Goal: Information Seeking & Learning: Learn about a topic

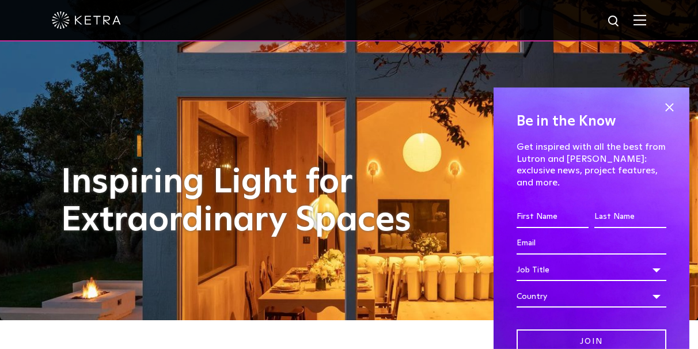
scroll to position [30, 0]
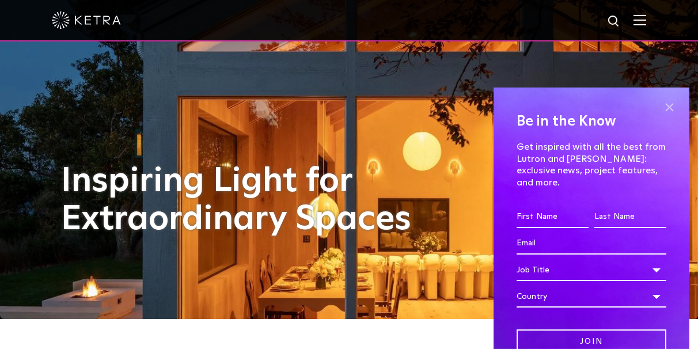
click at [665, 104] on span at bounding box center [669, 107] width 17 height 17
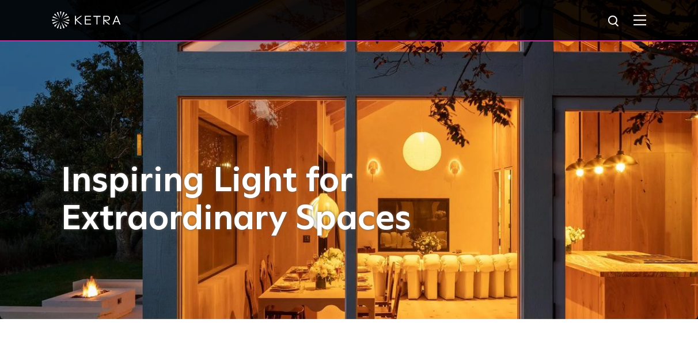
click at [647, 23] on img at bounding box center [640, 19] width 13 height 11
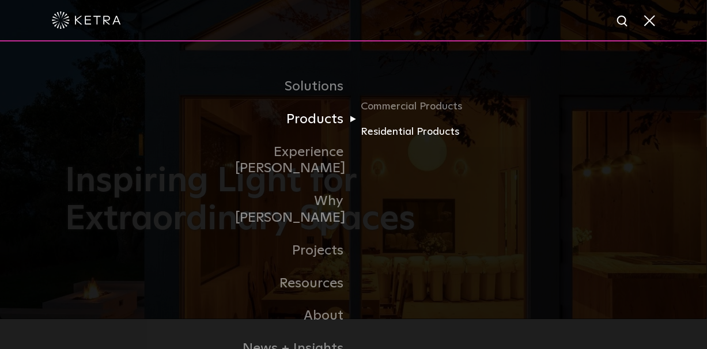
click at [370, 137] on link "Residential Products" at bounding box center [416, 132] width 111 height 17
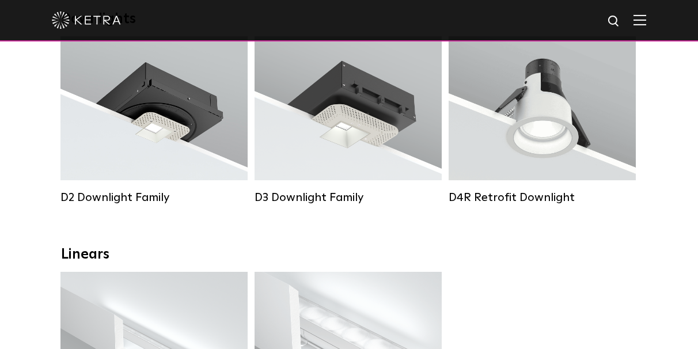
scroll to position [217, 0]
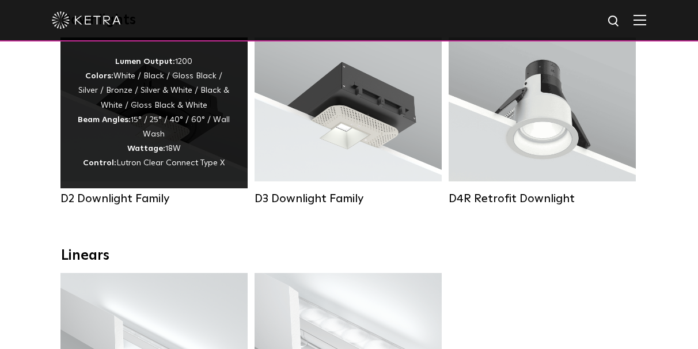
click at [167, 112] on div "Lumen Output: 1200 Colors: White / Black / Gloss Black / Silver / Bronze / Silv…" at bounding box center [154, 113] width 153 height 116
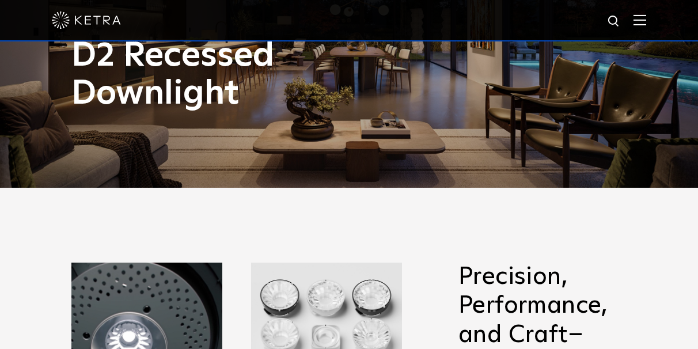
scroll to position [90, 0]
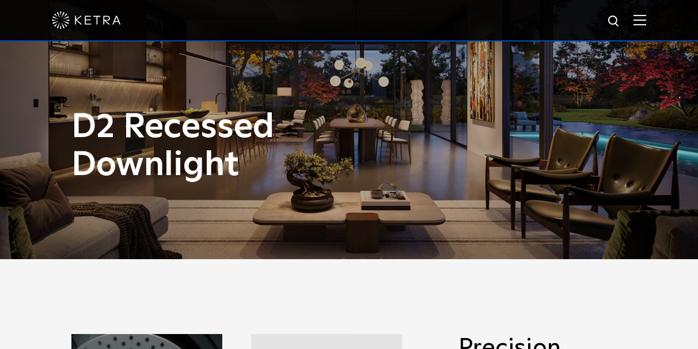
click at [644, 29] on div at bounding box center [349, 20] width 595 height 40
click at [647, 18] on img at bounding box center [640, 19] width 13 height 11
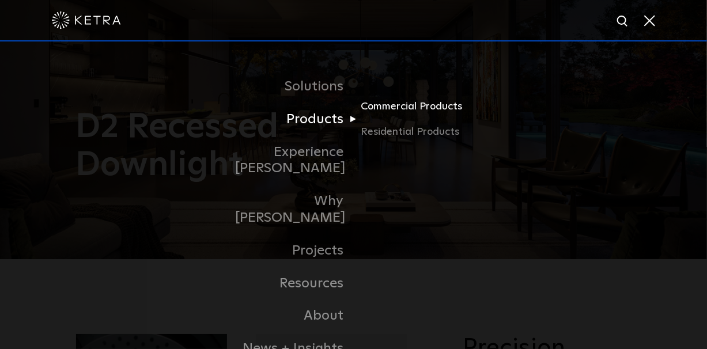
click at [377, 110] on link "Commercial Products" at bounding box center [416, 111] width 111 height 25
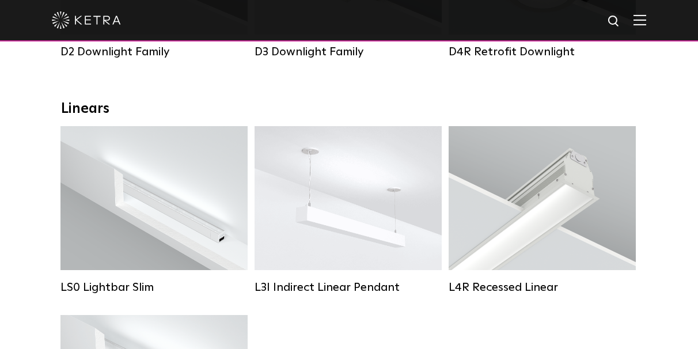
scroll to position [368, 0]
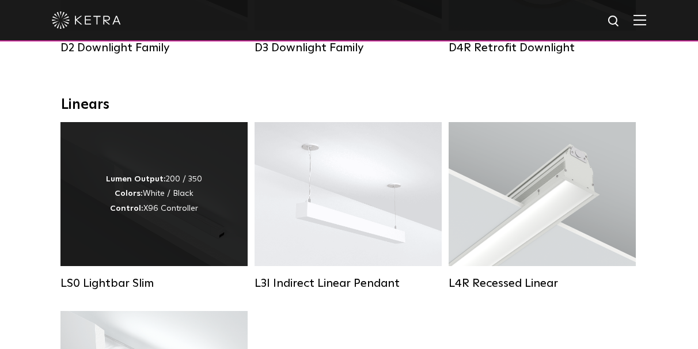
click at [152, 183] on strong "Lumen Output:" at bounding box center [136, 179] width 60 height 8
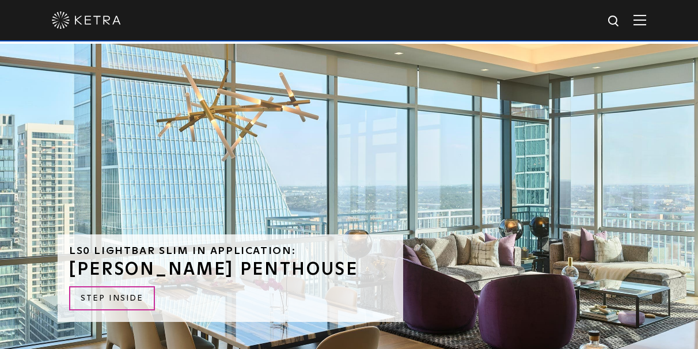
scroll to position [2301, 0]
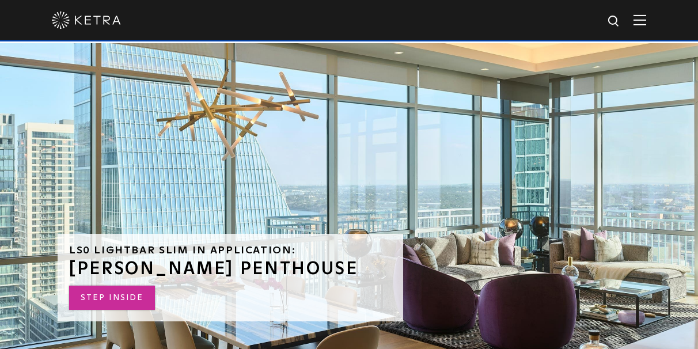
click at [93, 286] on link "STEP INSIDE" at bounding box center [112, 298] width 86 height 25
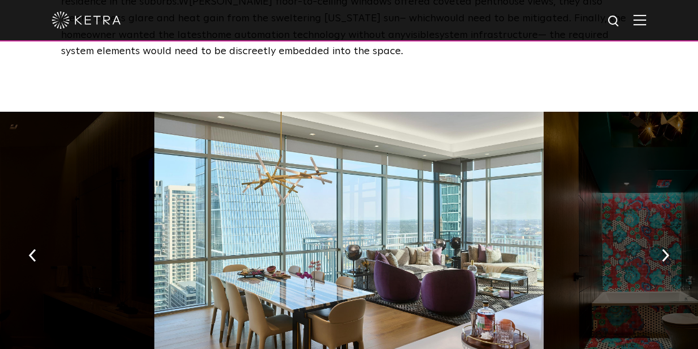
scroll to position [1640, 0]
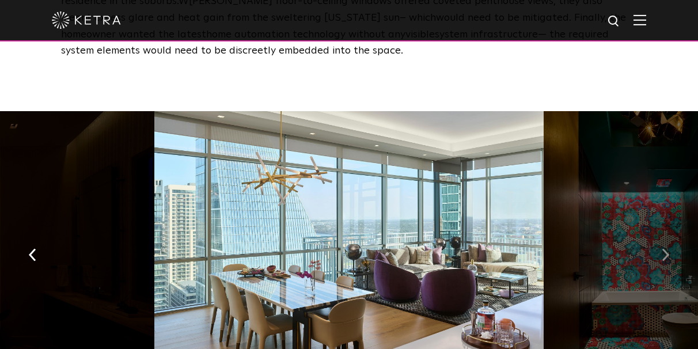
click at [660, 234] on button "button" at bounding box center [666, 254] width 25 height 40
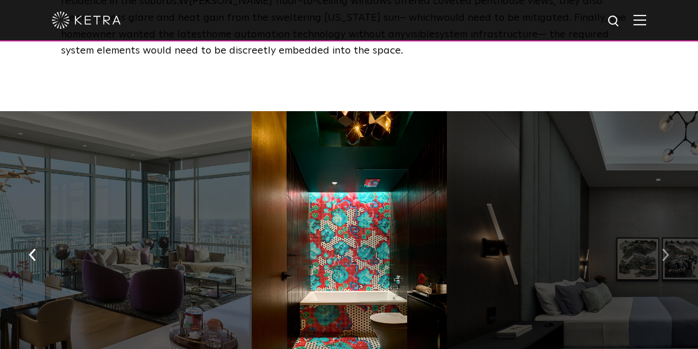
click at [662, 248] on img "button" at bounding box center [665, 254] width 7 height 13
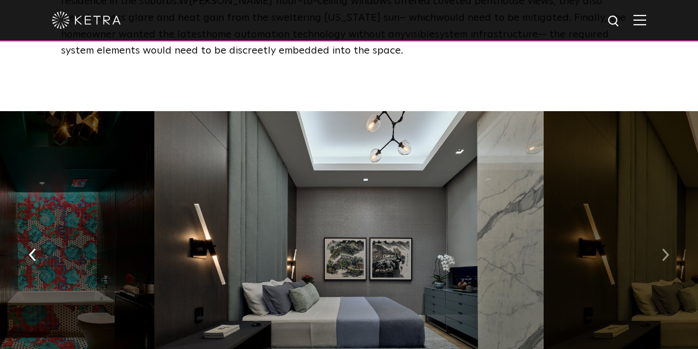
click at [662, 248] on img "button" at bounding box center [665, 254] width 7 height 13
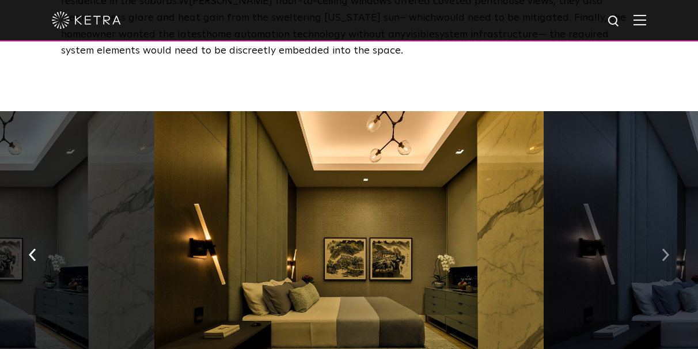
click at [662, 248] on img "button" at bounding box center [665, 254] width 7 height 13
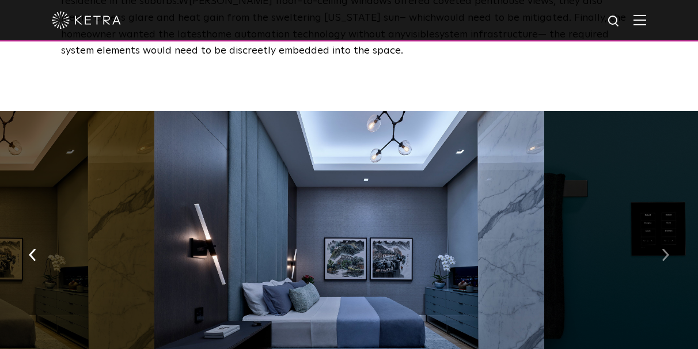
click at [662, 248] on img "button" at bounding box center [665, 254] width 7 height 13
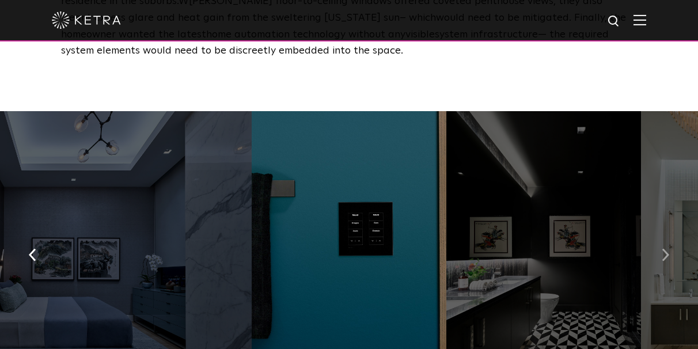
click at [662, 248] on img "button" at bounding box center [665, 254] width 7 height 13
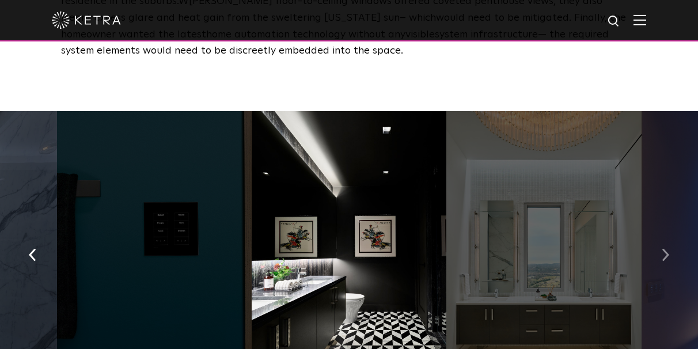
click at [662, 248] on img "button" at bounding box center [665, 254] width 7 height 13
